Goal: Task Accomplishment & Management: Manage account settings

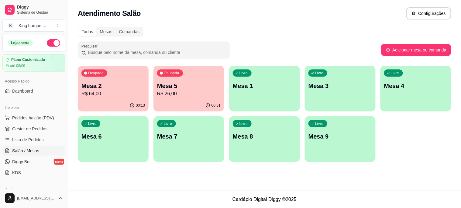
click at [194, 93] on p "R$ 26,00" at bounding box center [189, 93] width 64 height 7
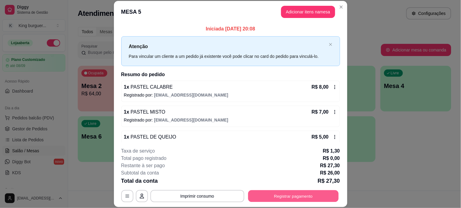
click at [290, 194] on button "Registrar pagamento" at bounding box center [293, 196] width 91 height 12
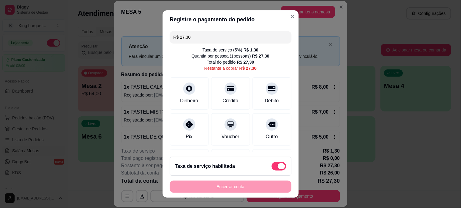
click at [272, 163] on span at bounding box center [279, 166] width 15 height 9
click at [271, 167] on input "checkbox" at bounding box center [273, 169] width 4 height 4
checkbox input "true"
type input "R$ 26,00"
checkbox input "false"
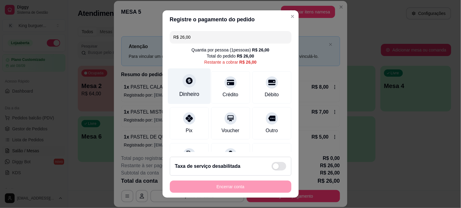
click at [188, 84] on div at bounding box center [189, 80] width 13 height 13
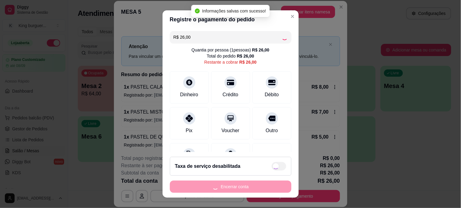
type input "R$ 0,00"
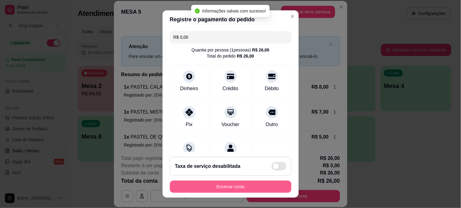
click at [245, 183] on button "Encerrar conta" at bounding box center [231, 186] width 122 height 12
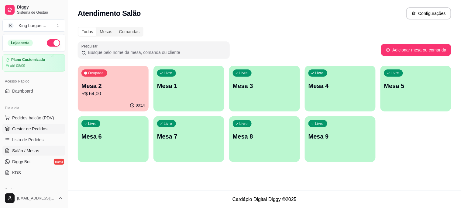
click at [30, 129] on span "Gestor de Pedidos" at bounding box center [29, 129] width 35 height 6
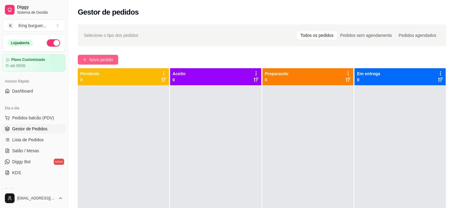
click at [112, 59] on span "Novo pedido" at bounding box center [101, 59] width 24 height 7
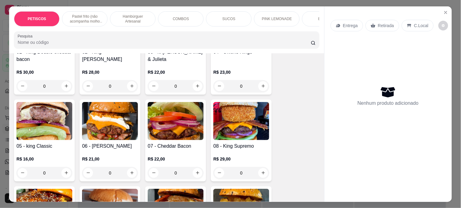
scroll to position [540, 0]
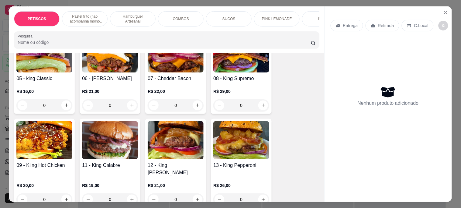
click at [246, 148] on img at bounding box center [241, 140] width 56 height 38
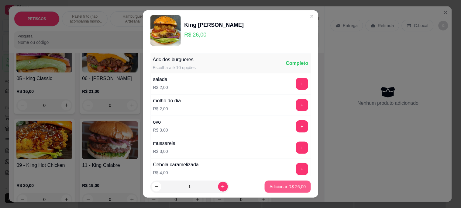
click at [288, 183] on button "Adicionar R$ 26,00" at bounding box center [288, 186] width 46 height 12
type input "1"
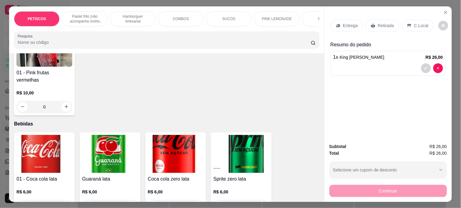
scroll to position [1317, 0]
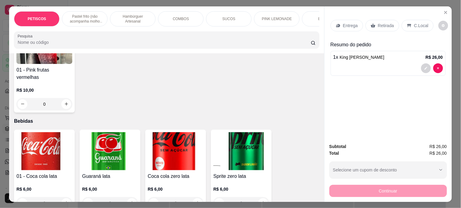
click at [189, 133] on img at bounding box center [176, 151] width 56 height 38
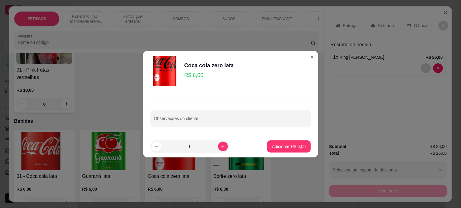
click at [299, 147] on p "Adicionar R$ 6,00" at bounding box center [289, 146] width 34 height 6
type input "1"
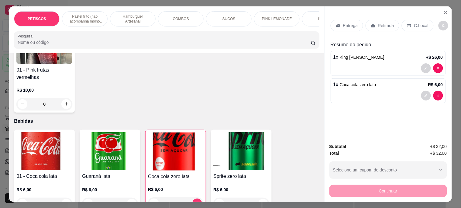
click at [338, 191] on div "Continuar" at bounding box center [388, 190] width 118 height 14
click at [335, 187] on div "Continuar" at bounding box center [388, 190] width 118 height 14
click at [417, 26] on p "C.Local" at bounding box center [421, 25] width 14 height 6
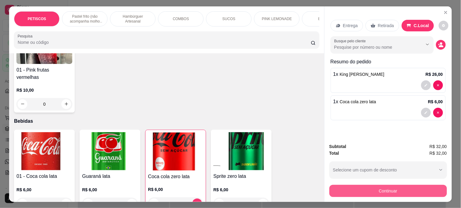
click at [356, 184] on button "Continuar" at bounding box center [388, 190] width 118 height 12
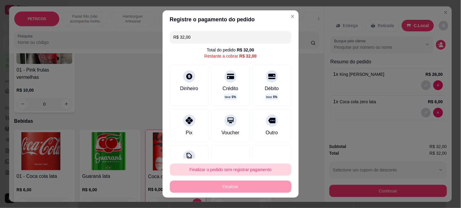
click at [224, 167] on button "Finalizar o pedido sem registrar pagamento" at bounding box center [231, 169] width 122 height 12
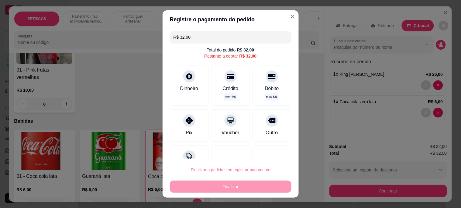
click at [267, 153] on button "Confirmar" at bounding box center [265, 151] width 22 height 9
type input "0"
type input "R$ 0,00"
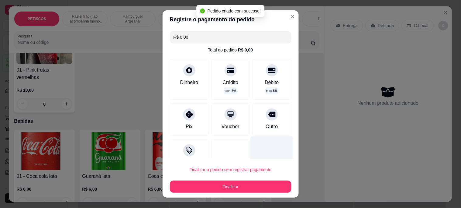
scroll to position [1316, 0]
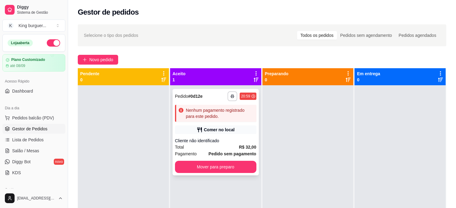
click at [229, 138] on div "Cliente não identificado" at bounding box center [215, 140] width 81 height 6
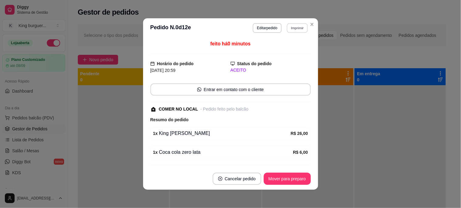
click at [300, 25] on button "Imprimir" at bounding box center [297, 27] width 21 height 9
click at [292, 48] on button "IMPRESSORA" at bounding box center [285, 50] width 44 height 10
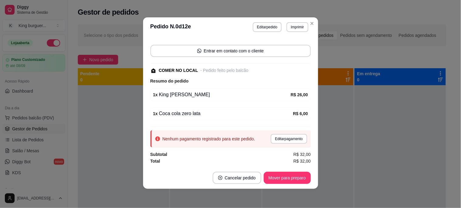
scroll to position [1, 0]
click at [297, 178] on button "Mover para preparo" at bounding box center [287, 177] width 46 height 12
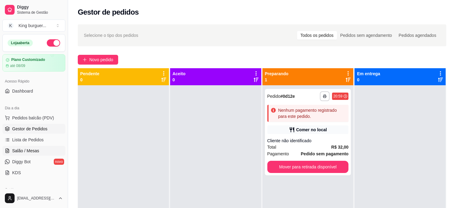
click at [35, 149] on span "Salão / Mesas" at bounding box center [25, 150] width 27 height 6
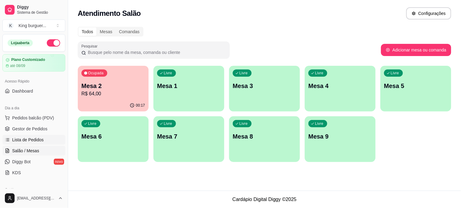
click at [36, 138] on span "Lista de Pedidos" at bounding box center [28, 139] width 32 height 6
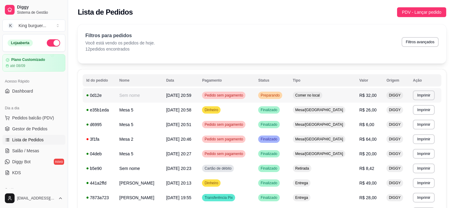
click at [363, 95] on span "R$ 32,00" at bounding box center [368, 95] width 17 height 5
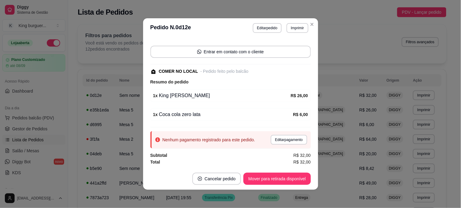
scroll to position [1, 0]
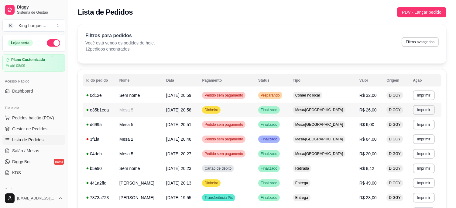
click at [366, 110] on span "R$ 26,00" at bounding box center [368, 109] width 17 height 5
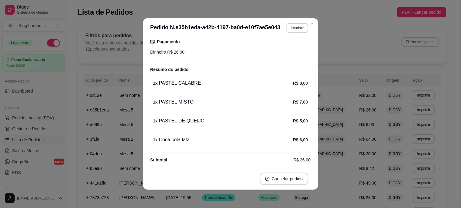
scroll to position [71, 0]
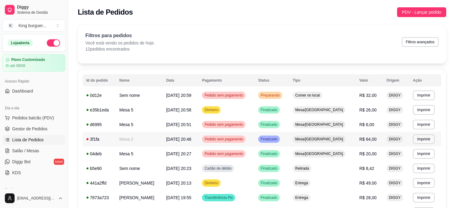
click at [366, 140] on span "R$ 64,00" at bounding box center [368, 138] width 17 height 5
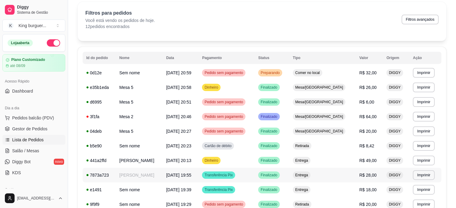
scroll to position [34, 0]
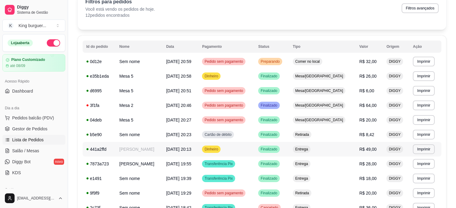
click at [363, 148] on span "R$ 49,00" at bounding box center [368, 149] width 17 height 5
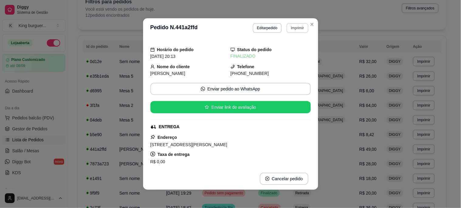
click at [295, 29] on button "Imprimir" at bounding box center [298, 28] width 22 height 10
click at [276, 52] on button "IMPRESSORA" at bounding box center [285, 50] width 44 height 10
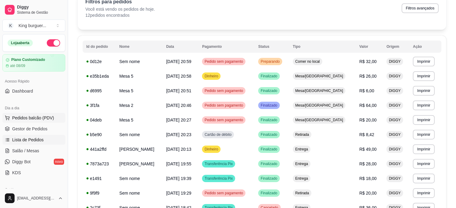
click at [42, 119] on span "Pedidos balcão (PDV)" at bounding box center [33, 118] width 42 height 6
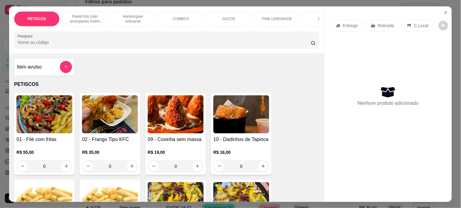
click at [441, 9] on button "Close" at bounding box center [446, 13] width 10 height 10
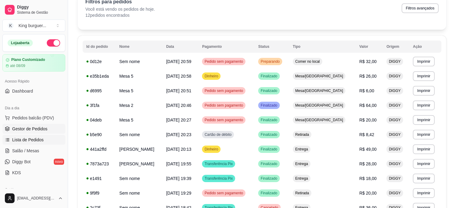
click at [25, 131] on span "Gestor de Pedidos" at bounding box center [29, 129] width 35 height 6
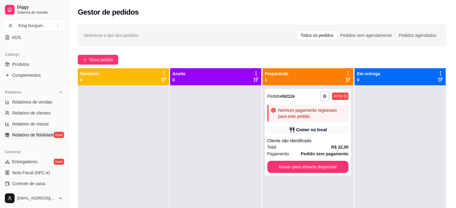
scroll to position [101, 0]
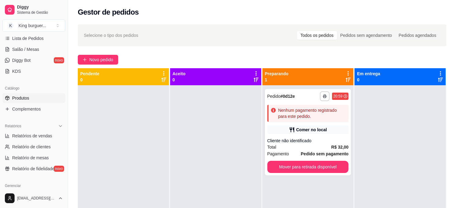
click at [31, 96] on link "Produtos" at bounding box center [33, 98] width 63 height 10
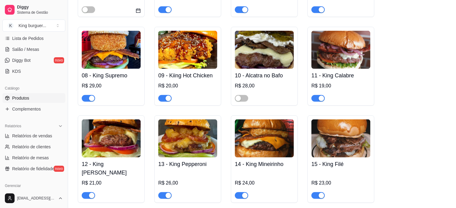
scroll to position [777, 0]
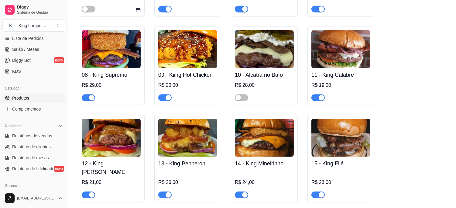
click at [162, 191] on span "button" at bounding box center [164, 194] width 13 height 7
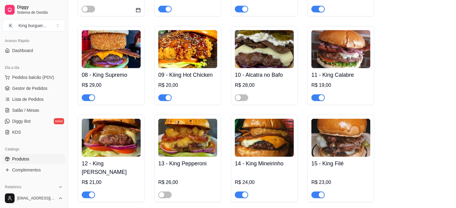
scroll to position [34, 0]
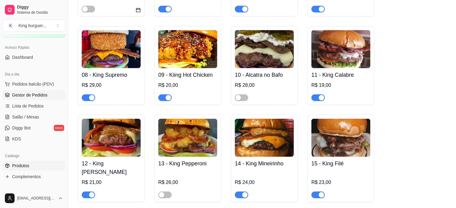
click at [40, 92] on span "Gestor de Pedidos" at bounding box center [29, 95] width 35 height 6
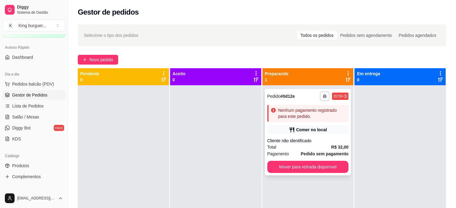
click at [271, 112] on div "Nenhum pagamento registrado para este pedido." at bounding box center [307, 113] width 81 height 17
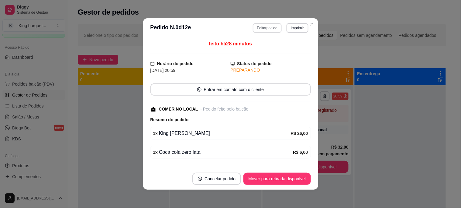
click at [273, 28] on button "Editar pedido" at bounding box center [267, 28] width 29 height 10
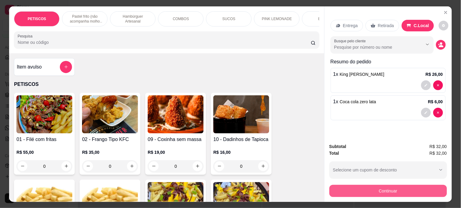
click at [389, 187] on button "Continuar" at bounding box center [388, 190] width 118 height 12
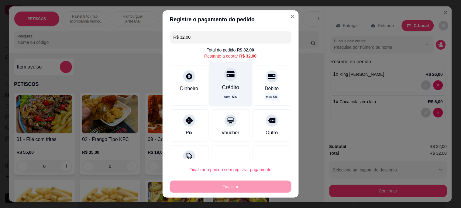
click at [226, 76] on icon at bounding box center [230, 74] width 8 height 6
type input "R$ 0,00"
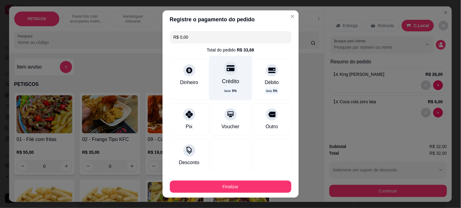
click at [224, 74] on div at bounding box center [230, 67] width 13 height 13
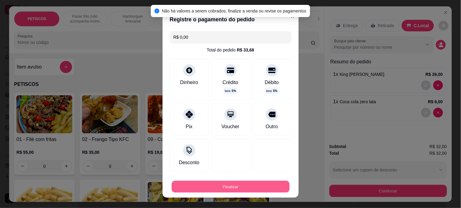
click at [238, 187] on button "Finalizar" at bounding box center [231, 186] width 118 height 12
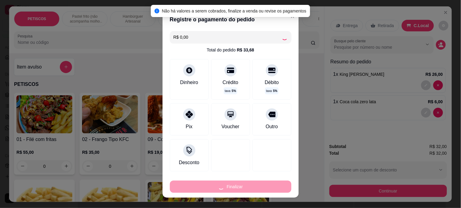
type input "0"
type input "-R$ 32,00"
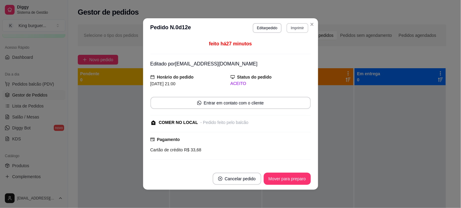
click at [300, 26] on button "Imprimir" at bounding box center [298, 28] width 22 height 10
click at [286, 49] on button "IMPRESSORA" at bounding box center [285, 50] width 44 height 10
click at [297, 179] on button "Mover para preparo" at bounding box center [287, 178] width 47 height 12
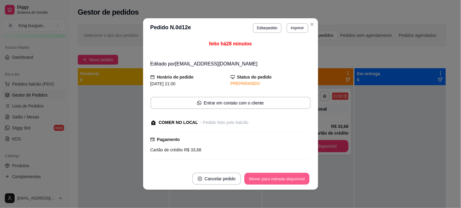
click at [300, 180] on button "Mover para retirada disponível" at bounding box center [277, 179] width 65 height 12
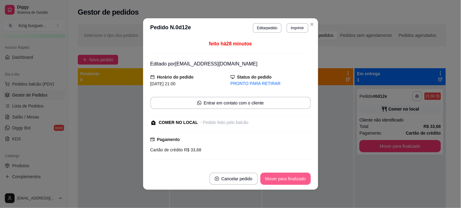
click at [302, 178] on button "Mover para finalizado" at bounding box center [285, 178] width 50 height 12
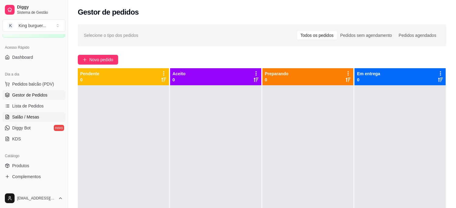
click at [35, 115] on span "Salão / Mesas" at bounding box center [25, 117] width 27 height 6
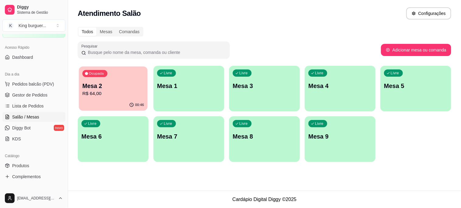
click at [110, 84] on p "Mesa 2" at bounding box center [113, 86] width 62 height 8
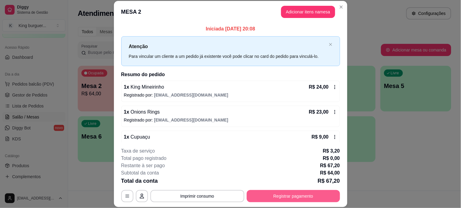
click at [294, 196] on button "Registrar pagamento" at bounding box center [293, 196] width 93 height 12
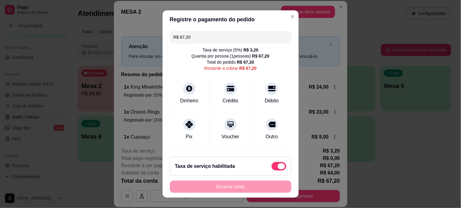
click at [272, 165] on span at bounding box center [279, 166] width 15 height 9
click at [271, 167] on input "checkbox" at bounding box center [273, 169] width 4 height 4
checkbox input "true"
type input "R$ 64,00"
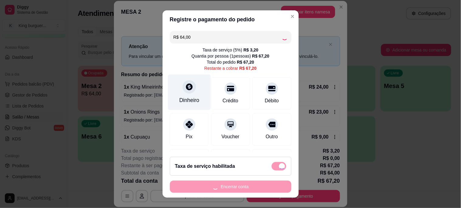
checkbox input "false"
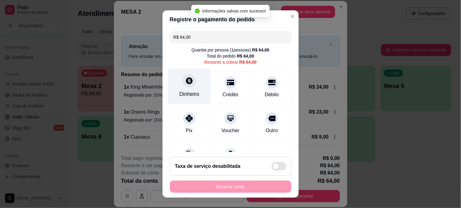
click at [183, 85] on div at bounding box center [189, 80] width 13 height 13
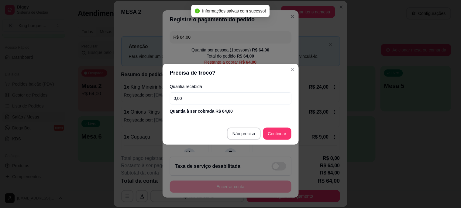
drag, startPoint x: 98, startPoint y: 91, endPoint x: 70, endPoint y: 84, distance: 28.8
click at [80, 91] on div "Precisa de troco? Quantia recebida 0,00 Quantia à ser cobrada R$ 64,00 Não prec…" at bounding box center [230, 104] width 461 height 208
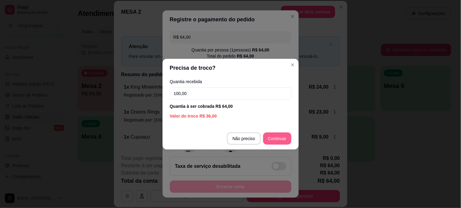
type input "100,00"
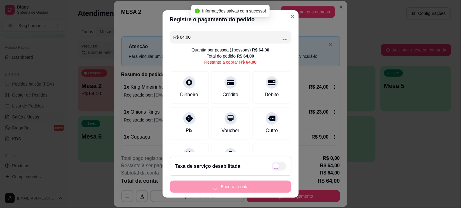
type input "R$ 0,00"
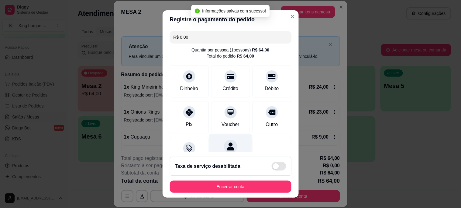
scroll to position [59, 0]
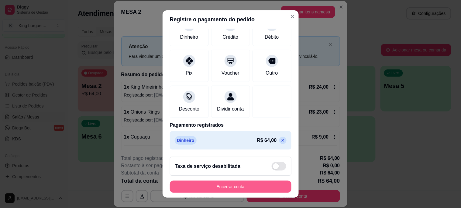
click at [233, 184] on button "Encerrar conta" at bounding box center [231, 186] width 122 height 12
